Goal: Information Seeking & Learning: Learn about a topic

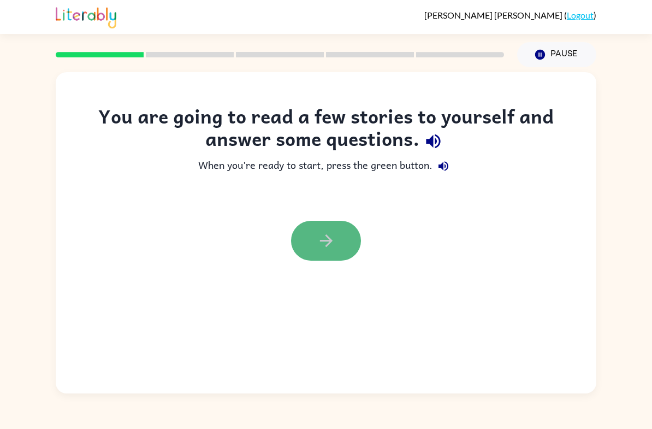
click at [316, 235] on button "button" at bounding box center [326, 241] width 70 height 40
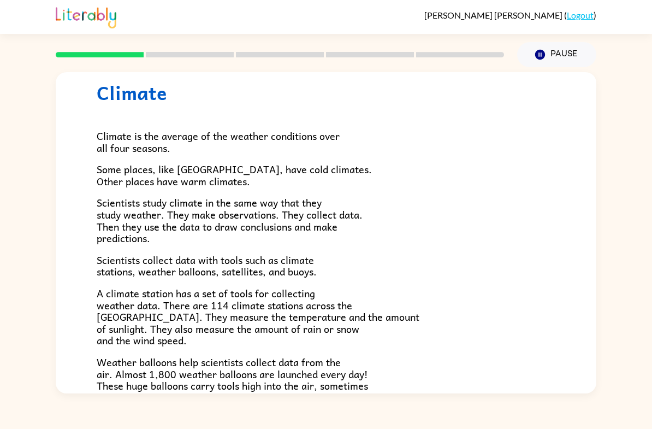
scroll to position [33, 0]
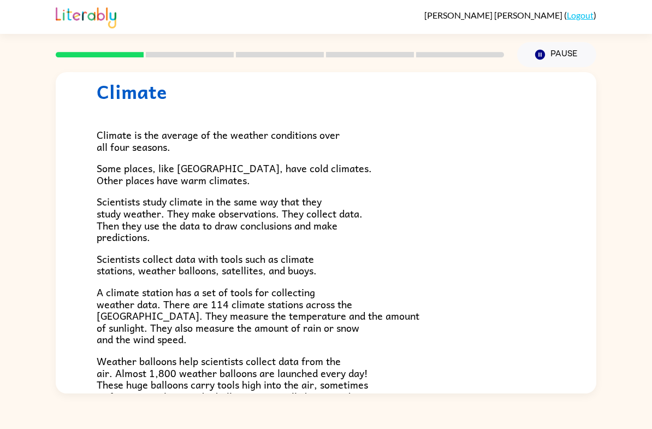
drag, startPoint x: 243, startPoint y: 170, endPoint x: 212, endPoint y: 172, distance: 31.7
click at [212, 172] on span "Some places, like [GEOGRAPHIC_DATA], have cold climates. Other places have warm…" at bounding box center [234, 174] width 275 height 28
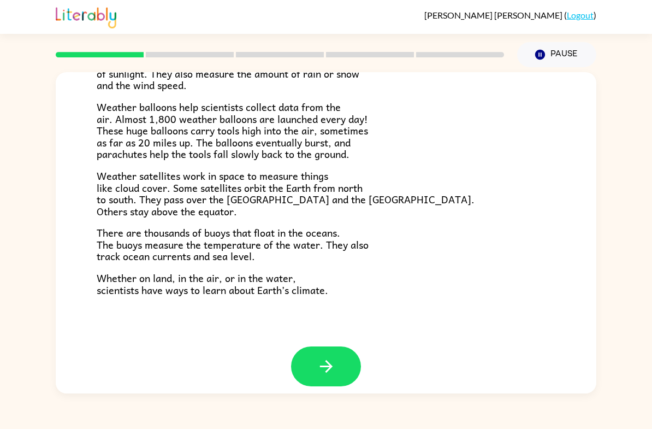
scroll to position [286, 0]
click at [341, 352] on button "button" at bounding box center [326, 367] width 70 height 40
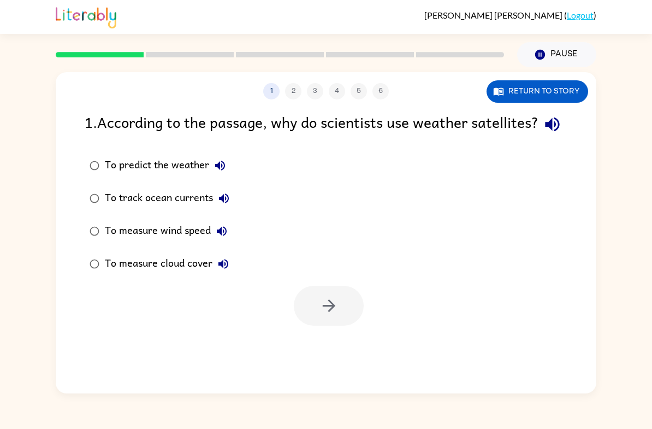
click at [7, 221] on div "1 2 3 4 5 6 Return to story 1 . According to the passage, why do scientists use…" at bounding box center [326, 230] width 652 height 326
click at [505, 93] on button "Return to story" at bounding box center [537, 91] width 102 height 22
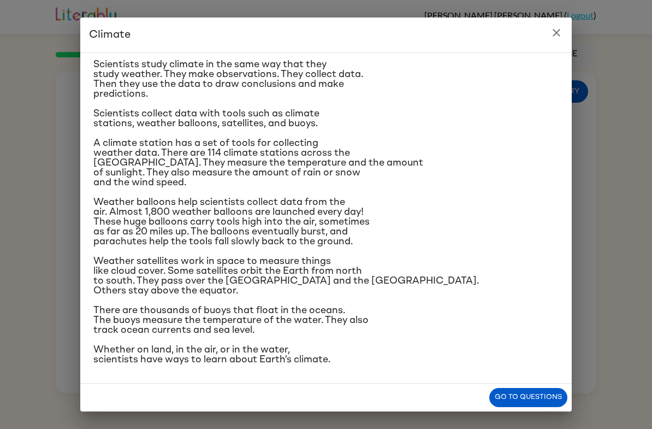
scroll to position [173, 0]
click at [555, 34] on icon "close" at bounding box center [556, 33] width 8 height 8
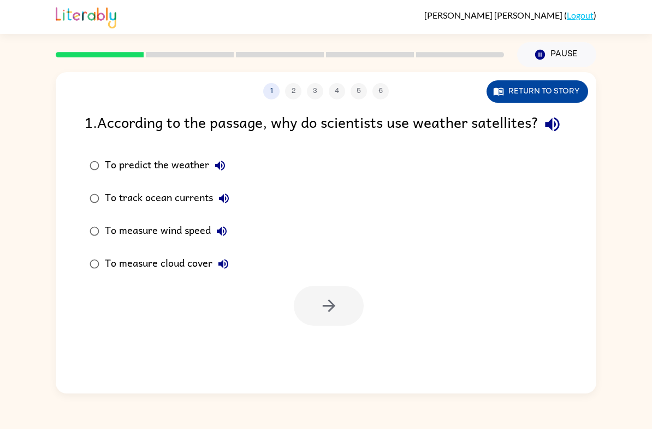
click at [518, 102] on button "Return to story" at bounding box center [537, 91] width 102 height 22
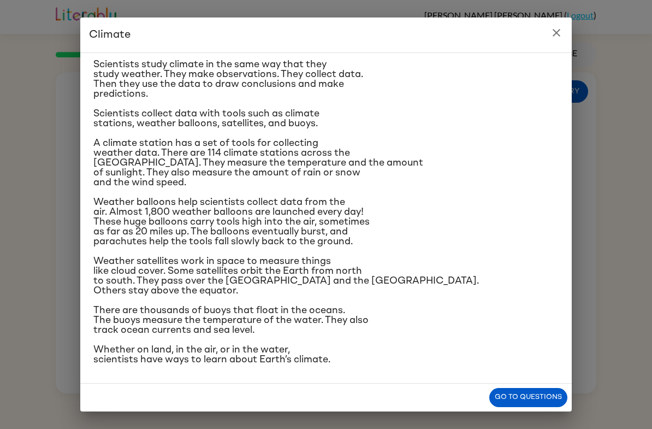
scroll to position [182, 0]
click at [560, 26] on icon "close" at bounding box center [556, 32] width 13 height 13
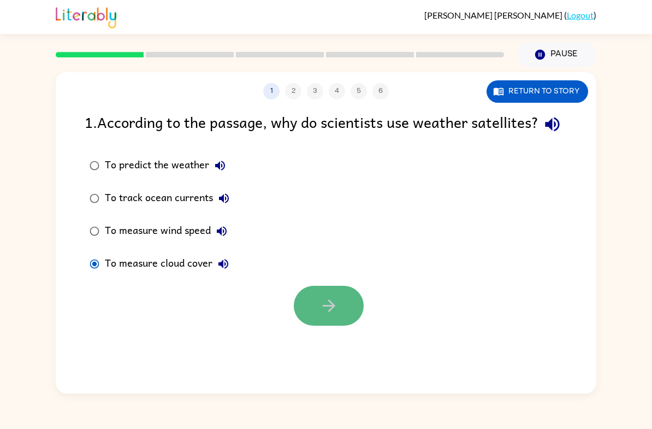
click at [307, 325] on button "button" at bounding box center [329, 306] width 70 height 40
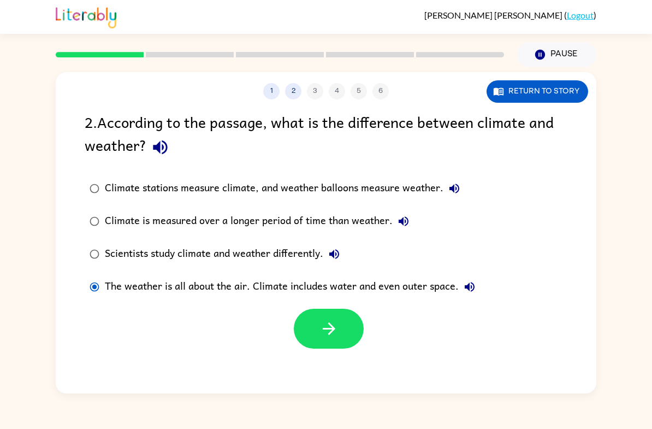
click at [379, 315] on div at bounding box center [326, 325] width 540 height 45
click at [649, 120] on div "1 2 3 4 5 6 Return to story 2 . According to the passage, what is the differenc…" at bounding box center [326, 230] width 652 height 326
click at [346, 348] on button "button" at bounding box center [329, 328] width 70 height 40
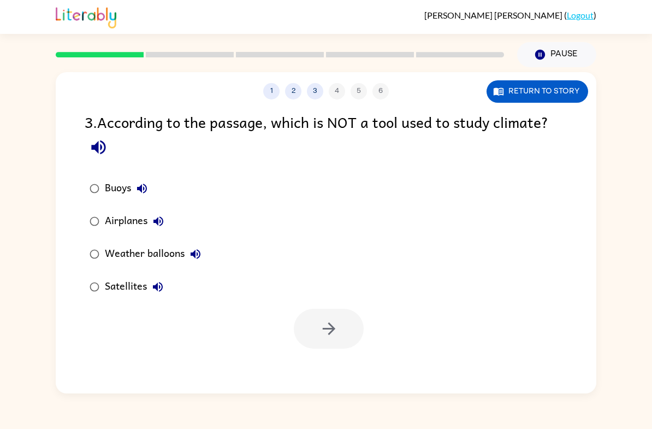
click at [121, 221] on div "Airplanes" at bounding box center [137, 221] width 64 height 22
click at [344, 331] on button "button" at bounding box center [329, 328] width 70 height 40
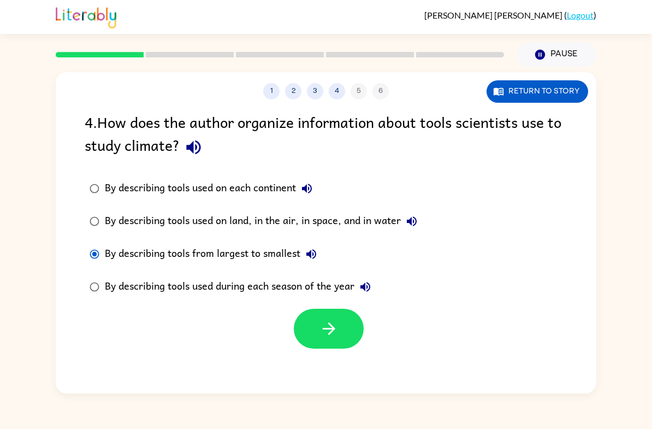
click at [105, 217] on div "By describing tools used on land, in the air, in space, and in water" at bounding box center [264, 221] width 318 height 22
click at [334, 338] on icon "button" at bounding box center [328, 328] width 19 height 19
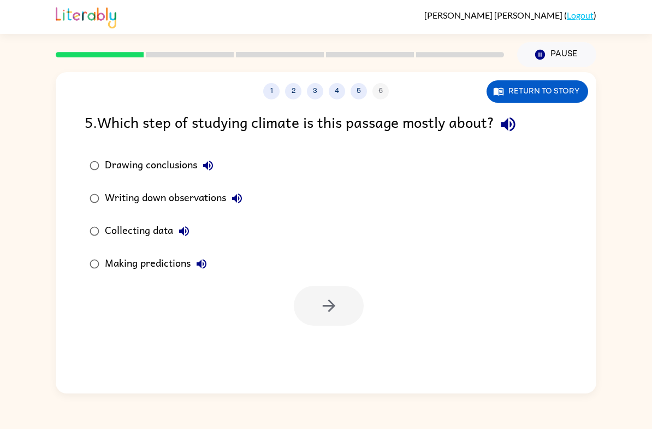
click at [107, 252] on label "Making predictions" at bounding box center [166, 263] width 175 height 33
click at [83, 224] on label "Collecting data" at bounding box center [166, 231] width 175 height 33
click at [354, 323] on button "button" at bounding box center [329, 306] width 70 height 40
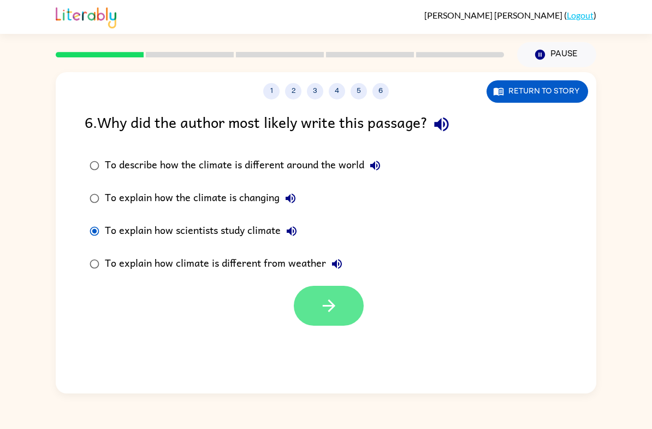
click at [352, 323] on button "button" at bounding box center [329, 306] width 70 height 40
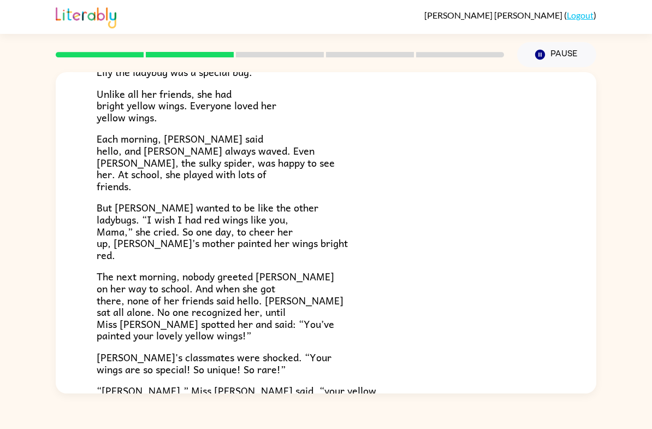
scroll to position [95, 0]
click at [606, 259] on div "[PERSON_NAME] [PERSON_NAME] the ladybug was a special bug. Unlike all her frien…" at bounding box center [326, 230] width 652 height 326
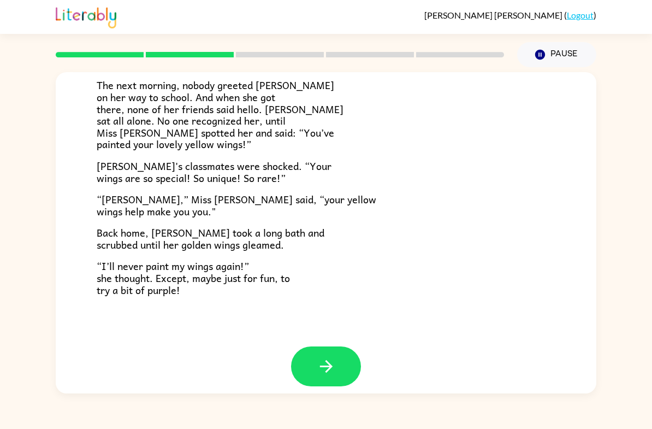
scroll to position [286, 0]
click at [348, 380] on div at bounding box center [326, 375] width 540 height 56
click at [317, 357] on icon "button" at bounding box center [326, 366] width 19 height 19
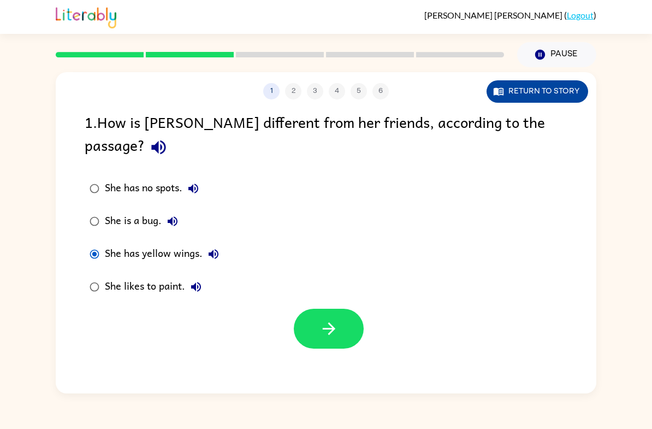
click at [504, 81] on button "Return to story" at bounding box center [537, 91] width 102 height 22
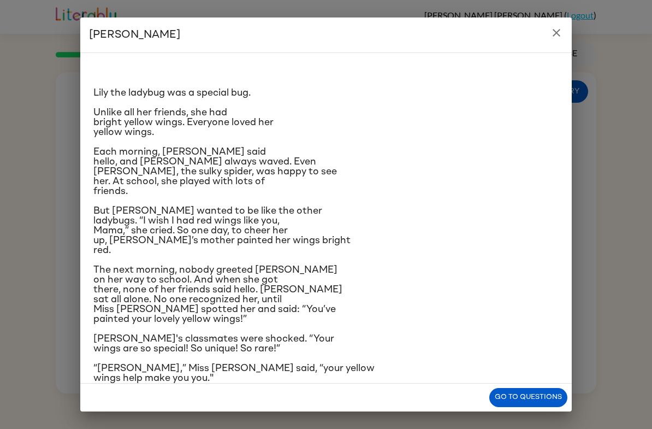
click at [559, 29] on icon "close" at bounding box center [556, 33] width 8 height 8
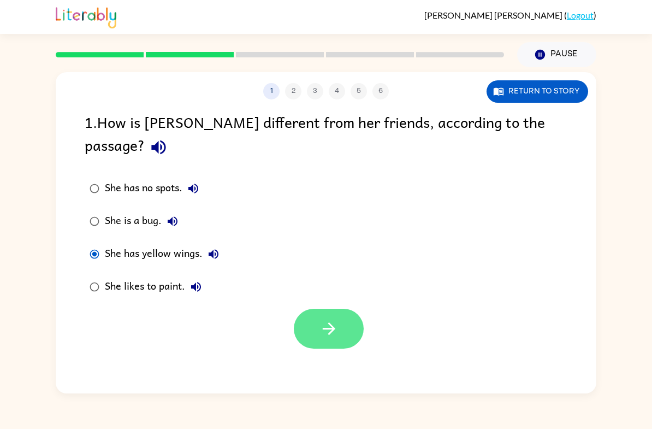
click at [338, 308] on button "button" at bounding box center [329, 328] width 70 height 40
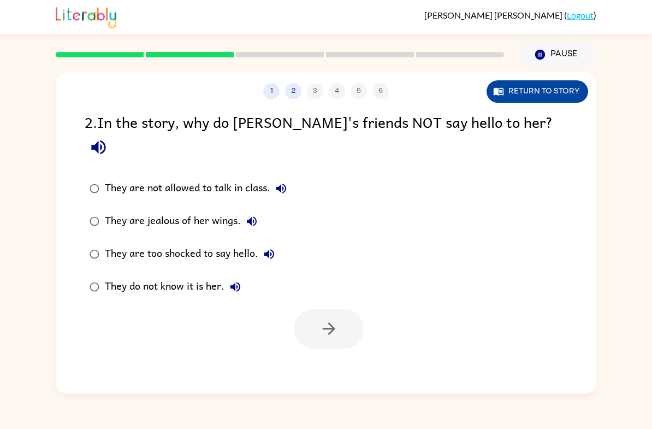
click at [567, 90] on button "Return to story" at bounding box center [537, 91] width 102 height 22
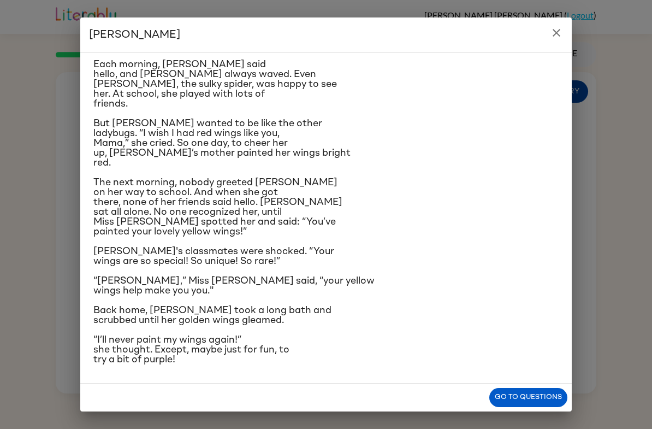
scroll to position [135, 0]
click at [558, 39] on button "close" at bounding box center [556, 33] width 22 height 22
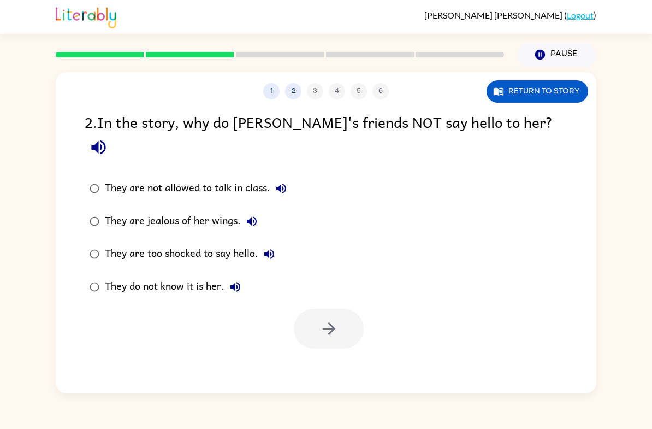
click at [194, 276] on div "They do not know it is her." at bounding box center [175, 287] width 141 height 22
click at [305, 309] on button "button" at bounding box center [329, 328] width 70 height 40
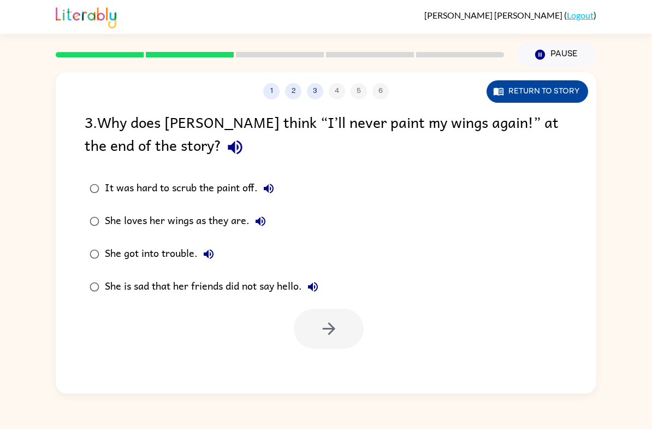
click at [570, 84] on button "Return to story" at bounding box center [537, 91] width 102 height 22
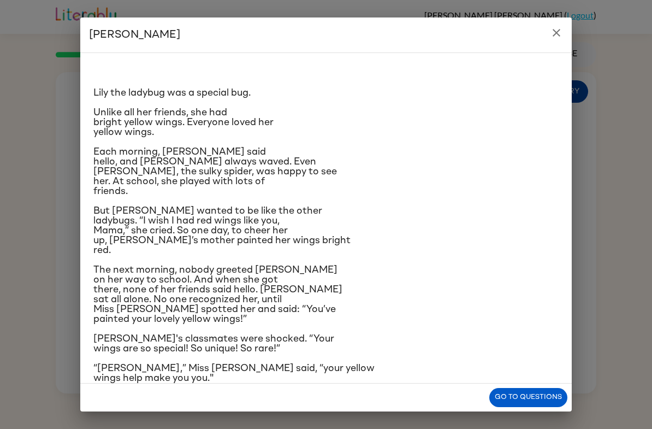
click at [569, 84] on div "Lily the ladybug was a special bug. Unlike all her friends, she had bright yell…" at bounding box center [325, 217] width 491 height 331
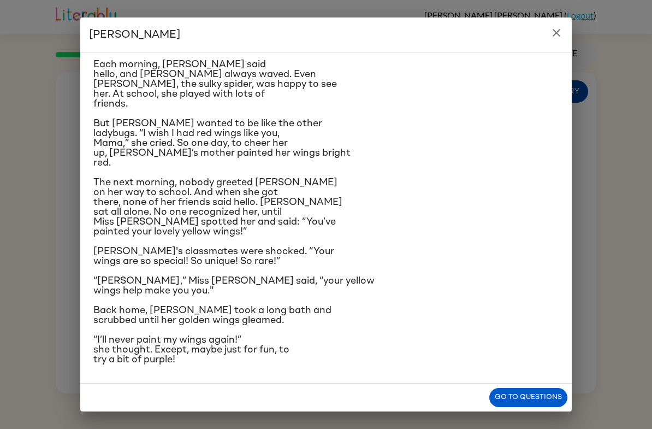
scroll to position [182, 0]
click at [560, 42] on button "close" at bounding box center [556, 33] width 22 height 22
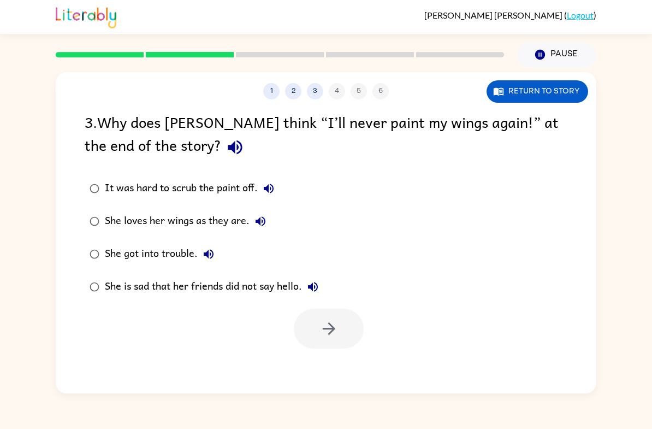
click at [72, 227] on div "3 . Why does [PERSON_NAME] think “I’ll never paint my wings again!” at the end …" at bounding box center [326, 229] width 540 height 238
click at [87, 234] on label "She loves her wings as they are." at bounding box center [204, 221] width 251 height 33
click at [360, 319] on button "button" at bounding box center [329, 328] width 70 height 40
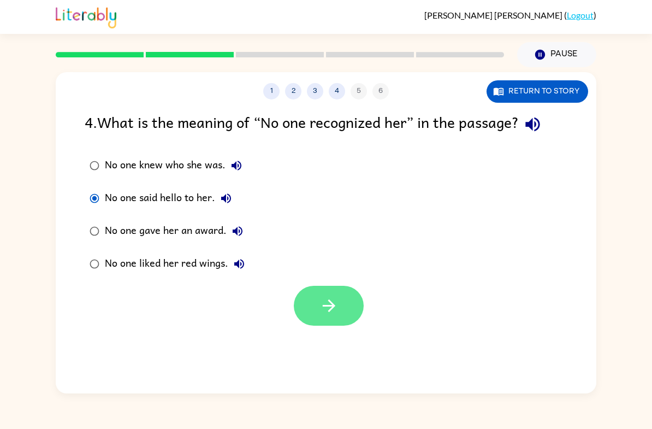
click at [314, 320] on button "button" at bounding box center [329, 306] width 70 height 40
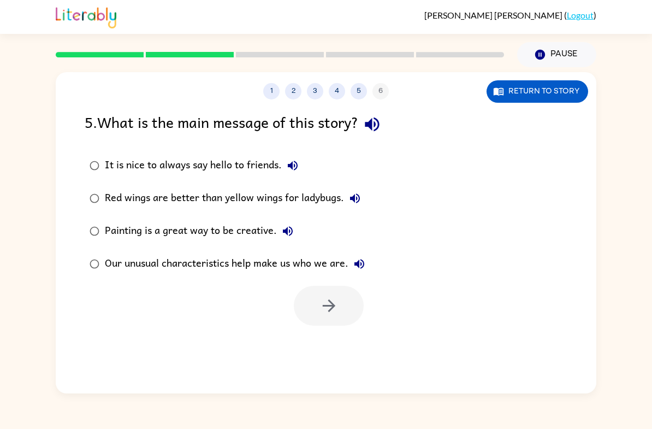
drag, startPoint x: 226, startPoint y: 94, endPoint x: 223, endPoint y: 112, distance: 18.2
click at [223, 112] on div "1 2 3 4 5 6 Return to story 5 . What is the main message of this story? It is n…" at bounding box center [326, 232] width 540 height 321
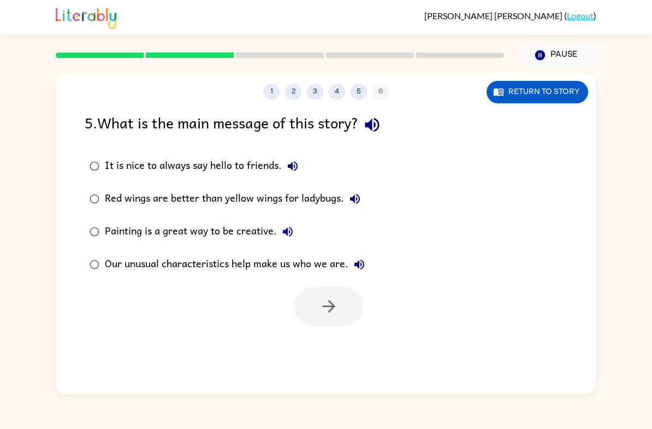
click at [223, 120] on div "1 2 3 4 5 6 Return to story 5 . What is the main message of this story? It is n…" at bounding box center [326, 232] width 540 height 321
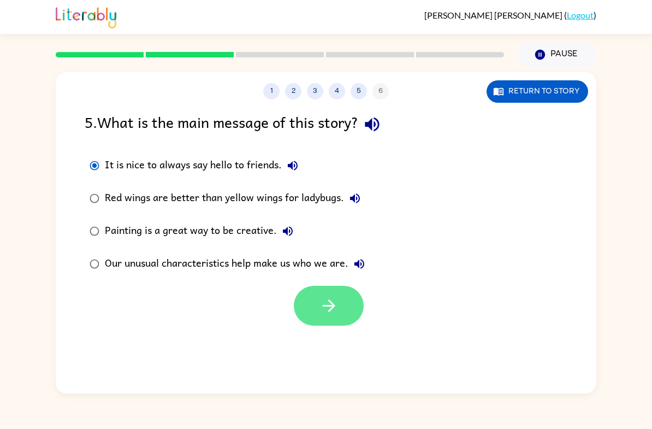
click at [324, 317] on button "button" at bounding box center [329, 306] width 70 height 40
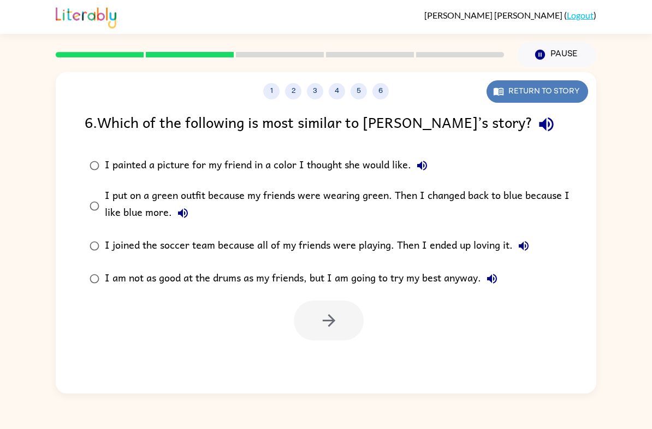
click at [563, 85] on button "Return to story" at bounding box center [537, 91] width 102 height 22
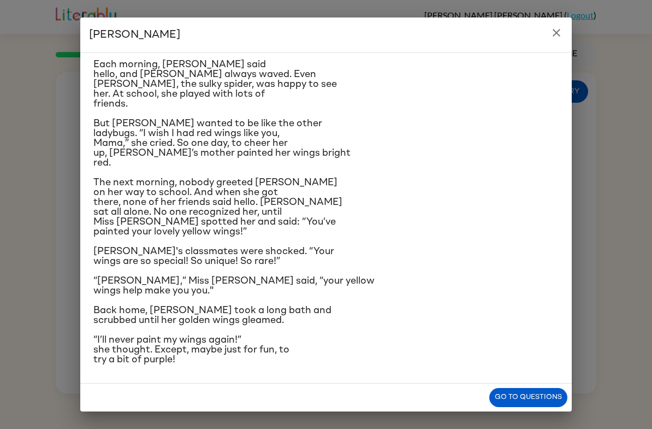
click at [558, 30] on icon "close" at bounding box center [556, 33] width 8 height 8
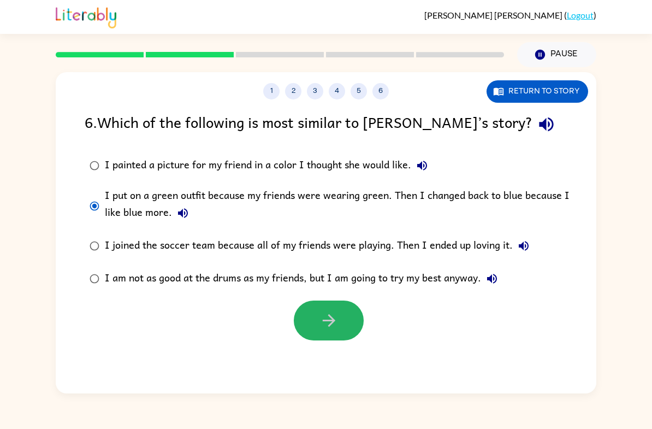
click at [319, 329] on icon "button" at bounding box center [328, 320] width 19 height 19
